Goal: Information Seeking & Learning: Learn about a topic

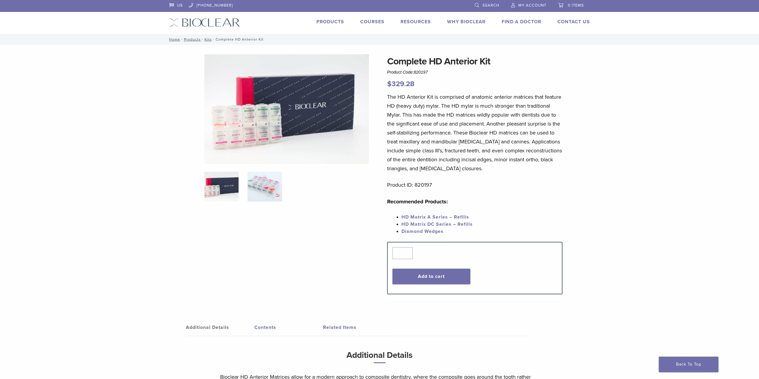
click at [261, 188] on img at bounding box center [264, 187] width 34 height 30
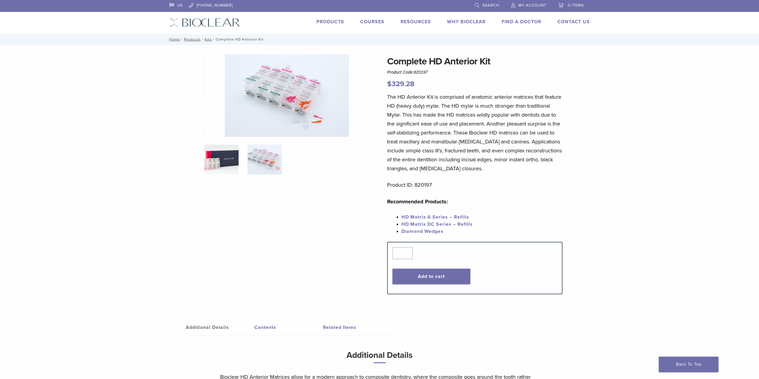
click at [226, 162] on img at bounding box center [221, 160] width 34 height 30
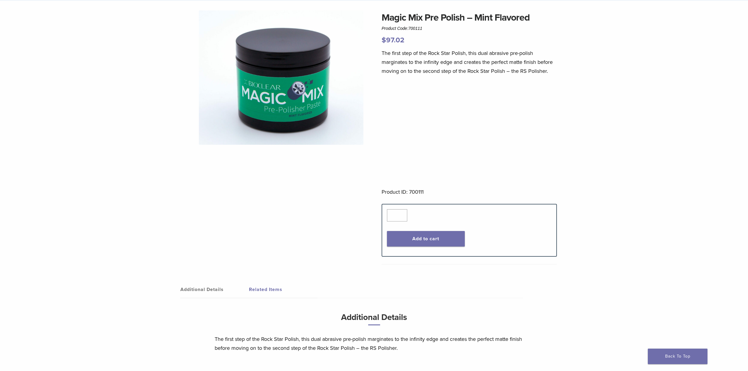
scroll to position [21, 0]
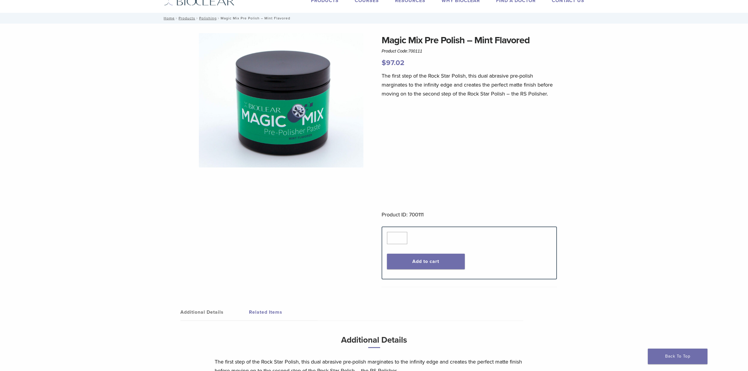
click at [266, 313] on link "Related Items" at bounding box center [283, 311] width 69 height 17
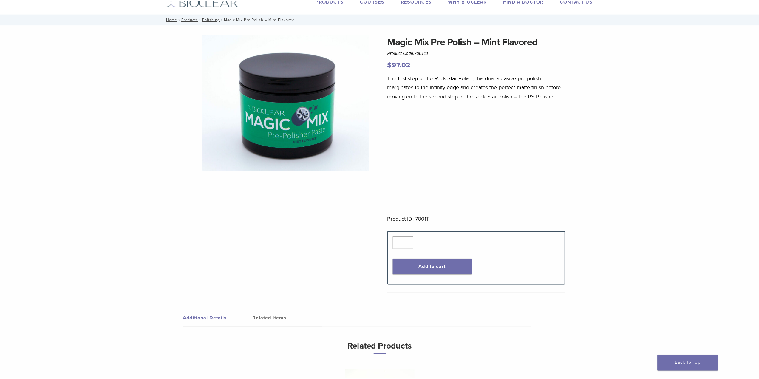
scroll to position [0, 0]
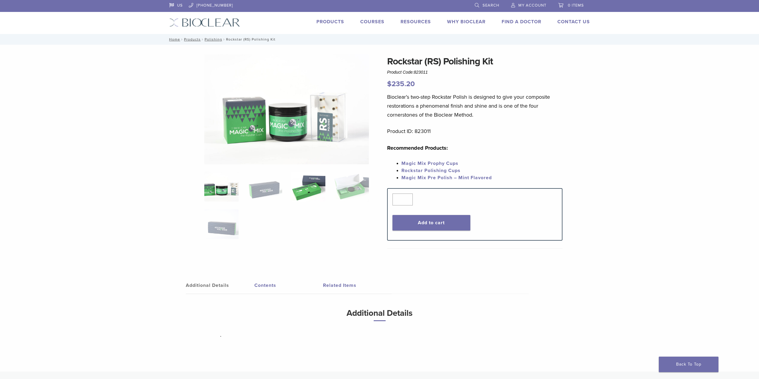
click at [300, 189] on img at bounding box center [308, 187] width 34 height 30
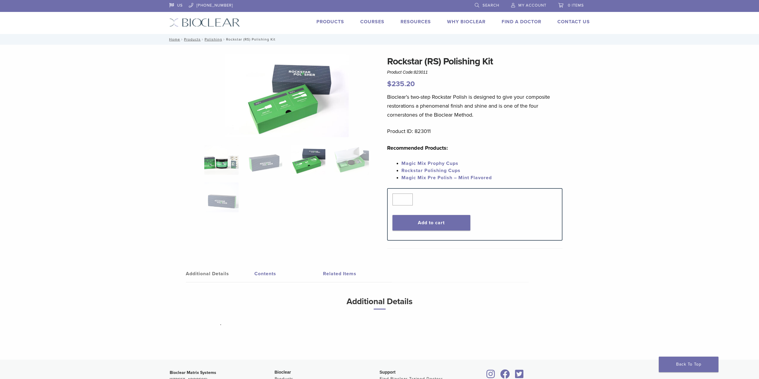
click at [212, 170] on img at bounding box center [221, 160] width 34 height 30
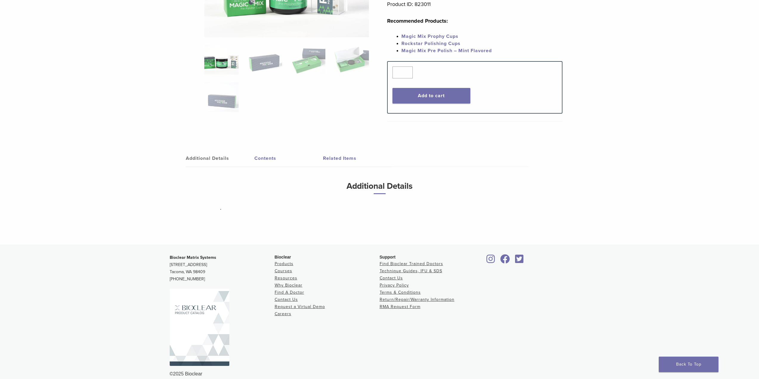
scroll to position [135, 0]
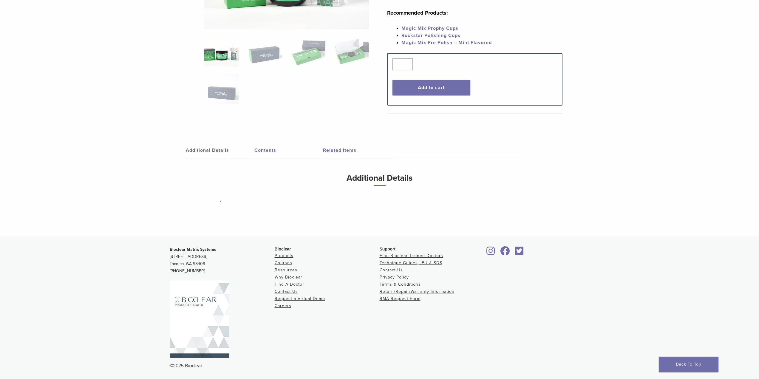
drag, startPoint x: 345, startPoint y: 146, endPoint x: 345, endPoint y: 149, distance: 3.3
click at [345, 146] on link "Related Items" at bounding box center [357, 150] width 69 height 17
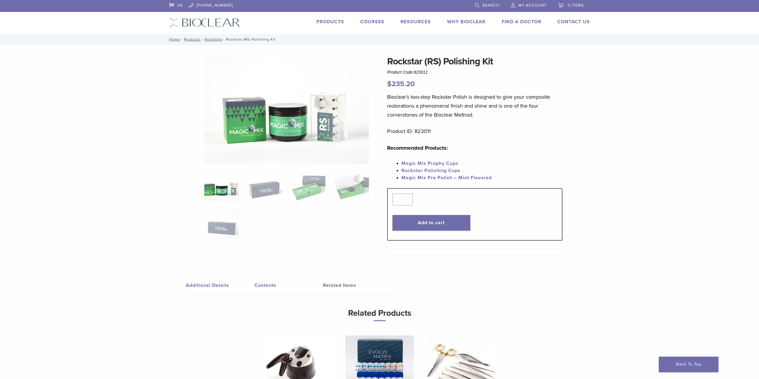
scroll to position [30, 0]
